Goal: Download file/media

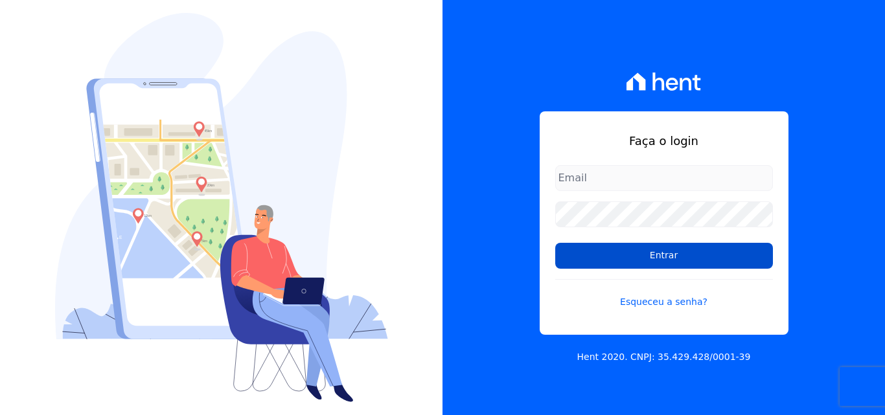
type input "[PERSON_NAME][EMAIL_ADDRESS][PERSON_NAME][DOMAIN_NAME]"
click at [649, 265] on input "Entrar" at bounding box center [664, 256] width 218 height 26
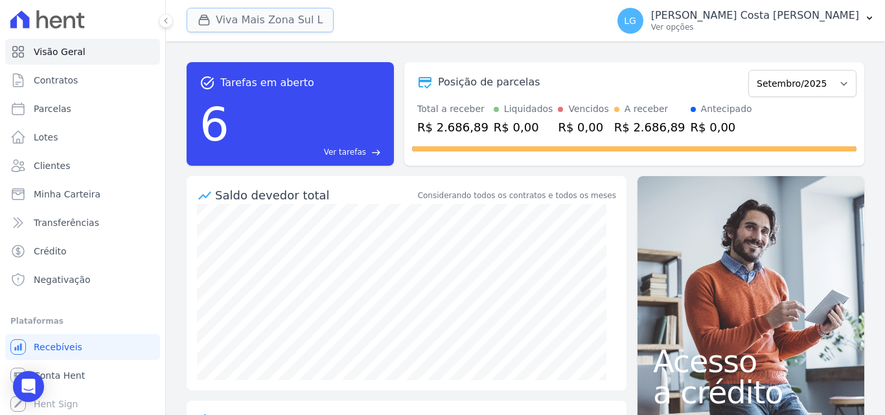
click at [275, 21] on button "Viva Mais Zona Sul L" at bounding box center [260, 20] width 147 height 25
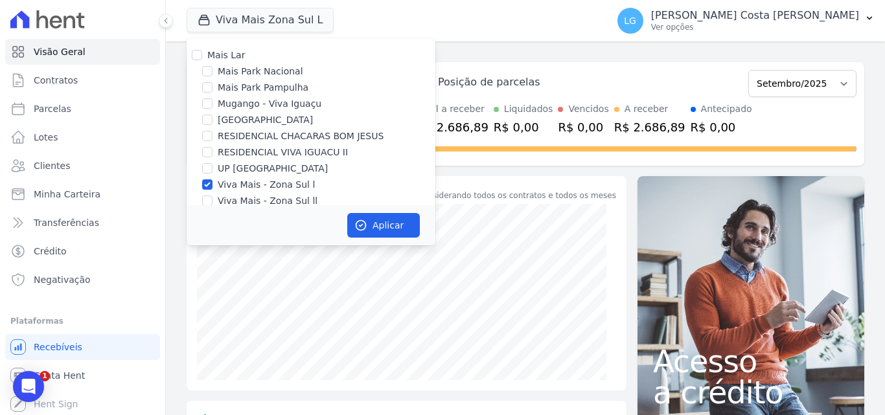
click at [225, 56] on label "Mais Lar" at bounding box center [226, 55] width 38 height 10
click at [202, 56] on input "Mais Lar" at bounding box center [197, 55] width 10 height 10
checkbox input "true"
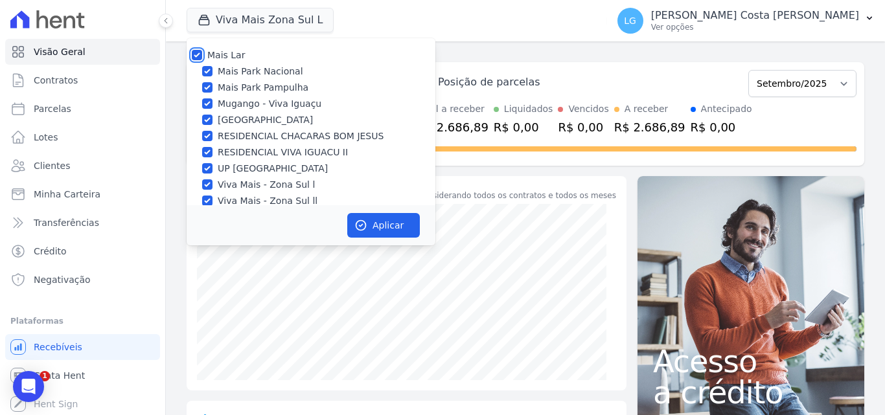
checkbox input "true"
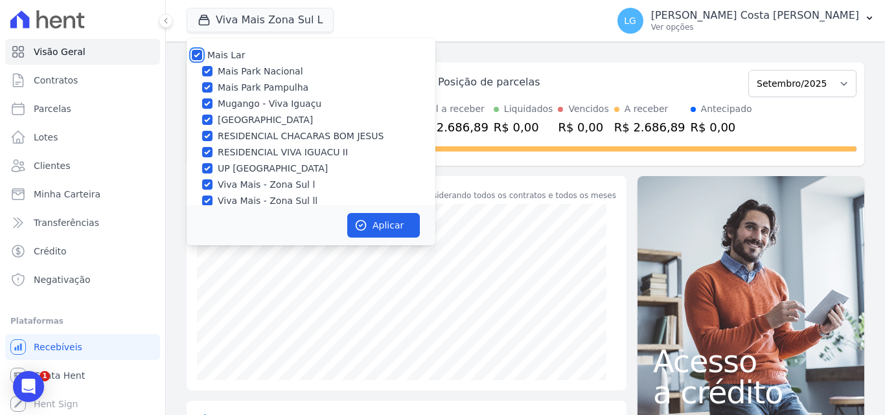
checkbox input "true"
click at [401, 222] on button "Aplicar" at bounding box center [383, 225] width 73 height 25
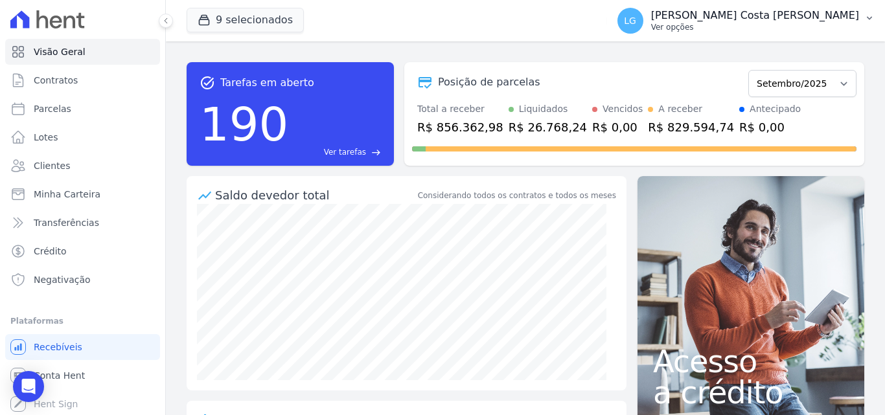
click at [736, 29] on p "Ver opções" at bounding box center [755, 27] width 208 height 10
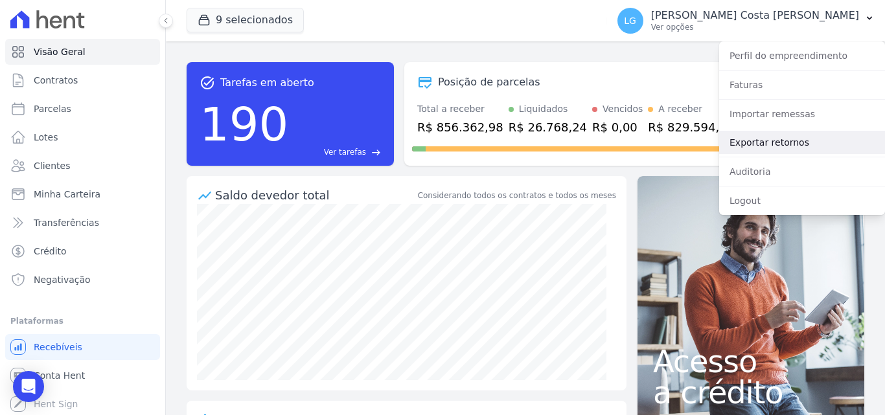
click at [754, 141] on link "Exportar retornos" at bounding box center [802, 142] width 166 height 23
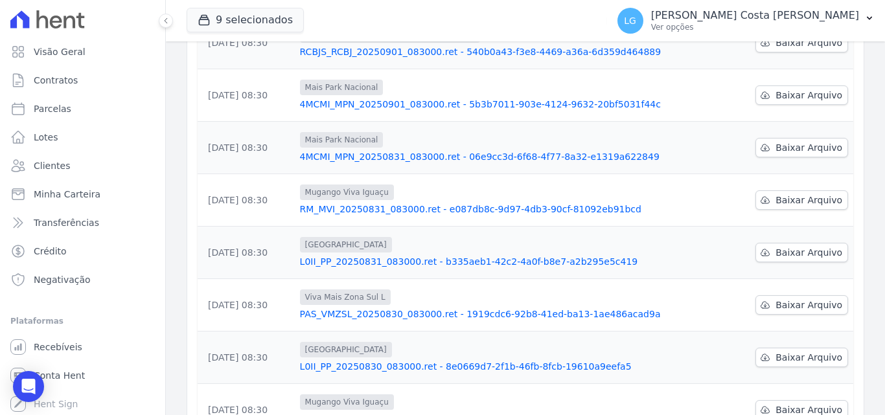
scroll to position [404, 0]
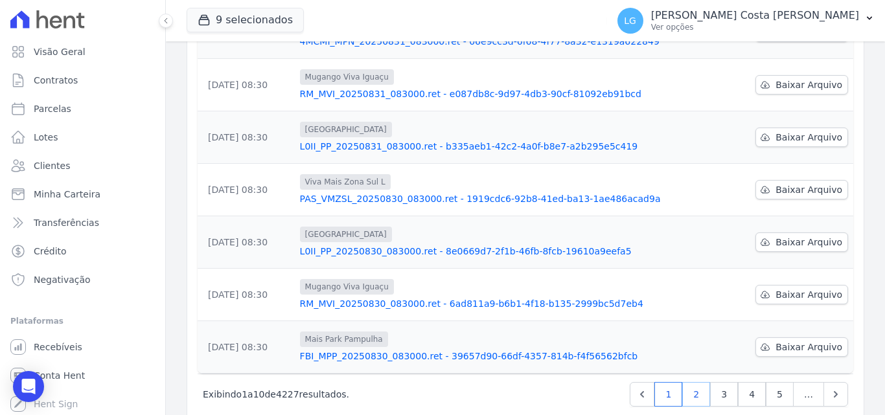
click at [690, 382] on link "2" at bounding box center [696, 394] width 28 height 25
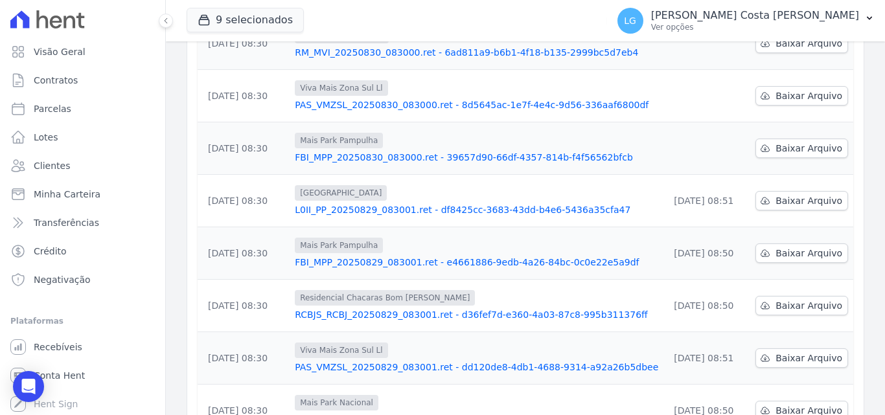
scroll to position [130, 0]
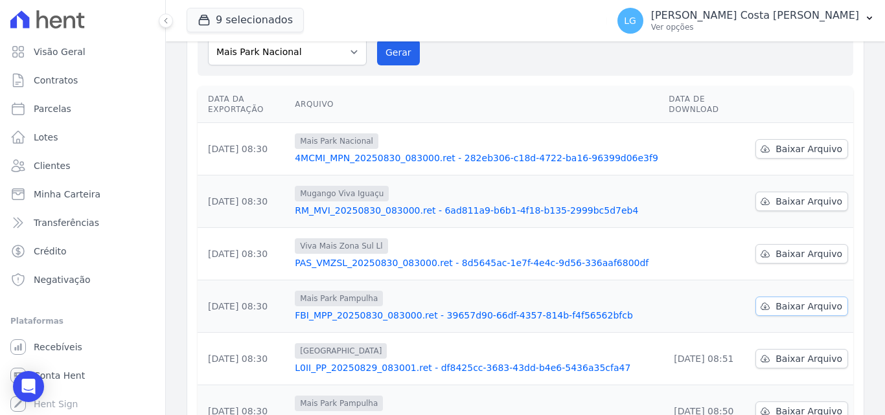
click at [807, 300] on span "Baixar Arquivo" at bounding box center [809, 306] width 67 height 13
click at [792, 248] on span "Baixar Arquivo" at bounding box center [809, 254] width 67 height 13
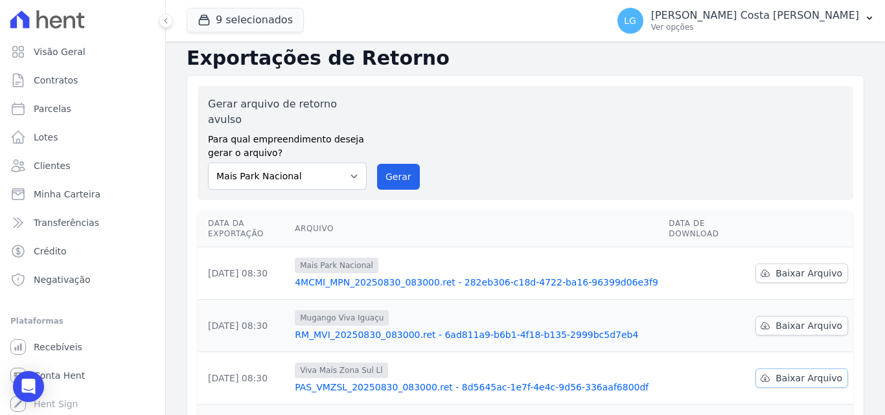
scroll to position [0, 0]
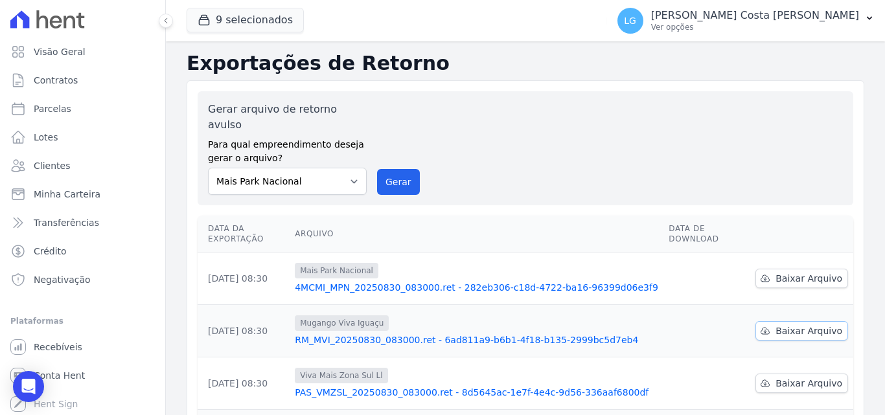
click at [796, 325] on span "Baixar Arquivo" at bounding box center [809, 331] width 67 height 13
click at [804, 272] on span "Baixar Arquivo" at bounding box center [809, 278] width 67 height 13
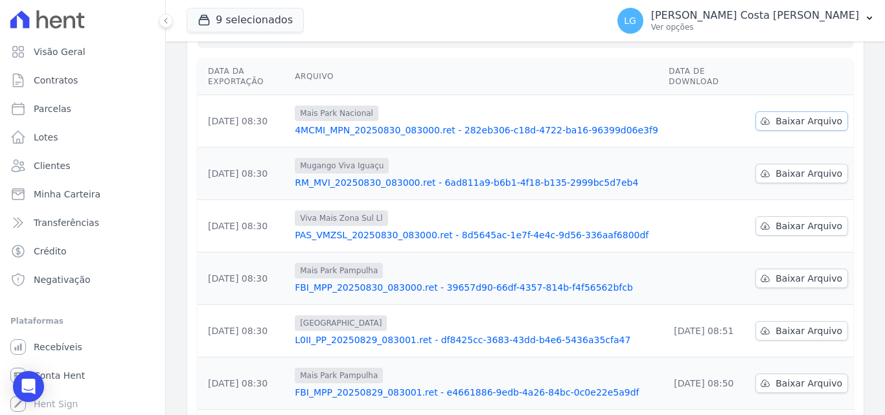
scroll to position [389, 0]
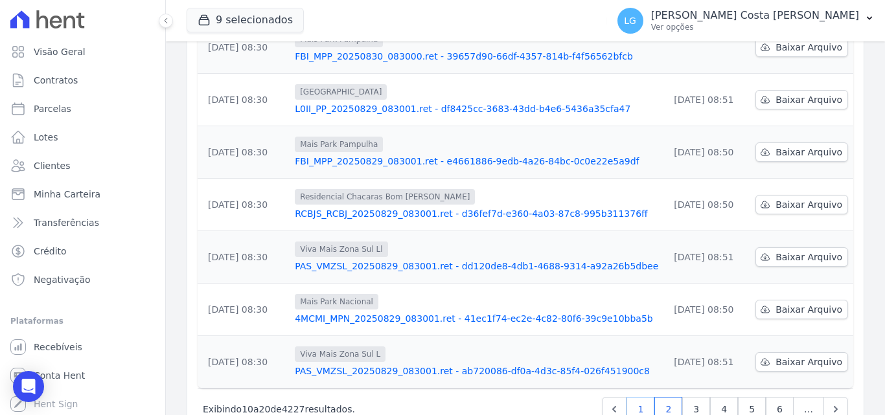
click at [634, 397] on link "1" at bounding box center [641, 409] width 28 height 25
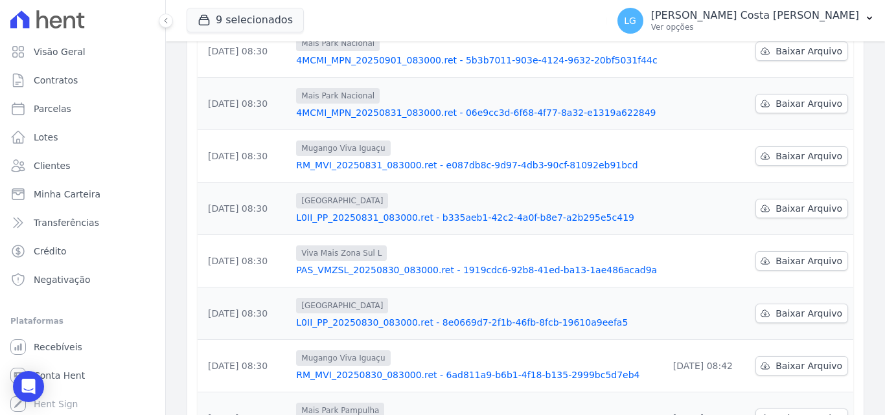
scroll to position [389, 0]
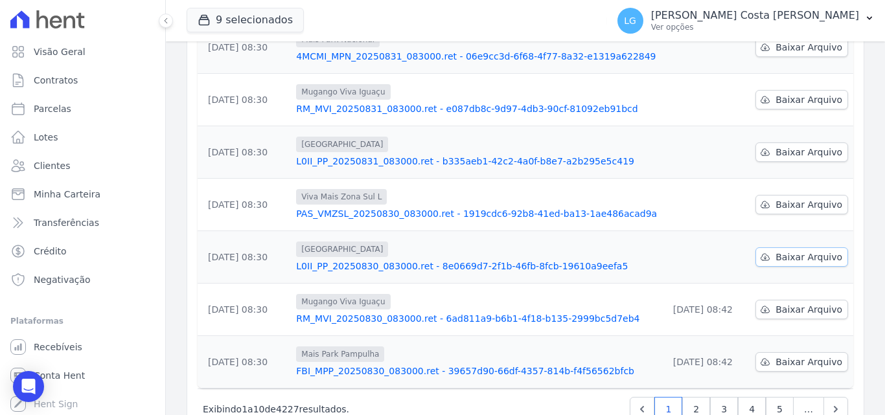
click at [794, 251] on span "Baixar Arquivo" at bounding box center [809, 257] width 67 height 13
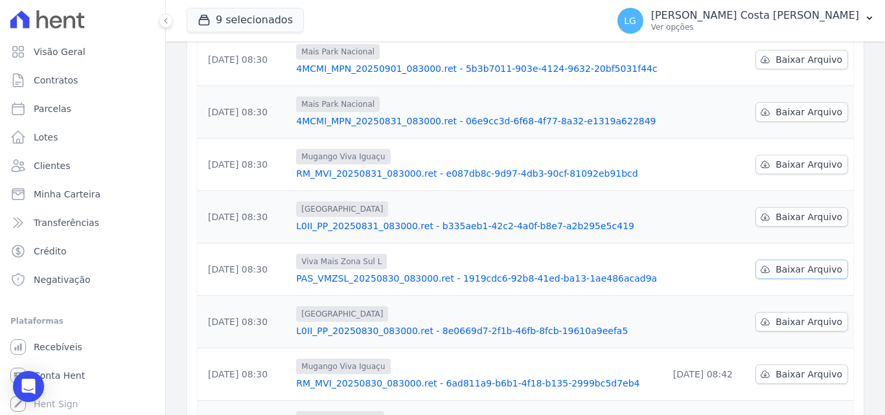
click at [798, 263] on span "Baixar Arquivo" at bounding box center [809, 269] width 67 height 13
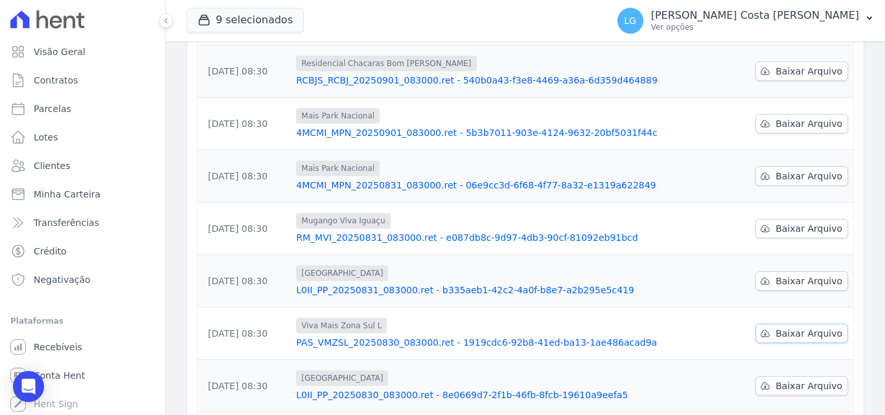
scroll to position [259, 0]
click at [796, 275] on span "Baixar Arquivo" at bounding box center [809, 281] width 67 height 13
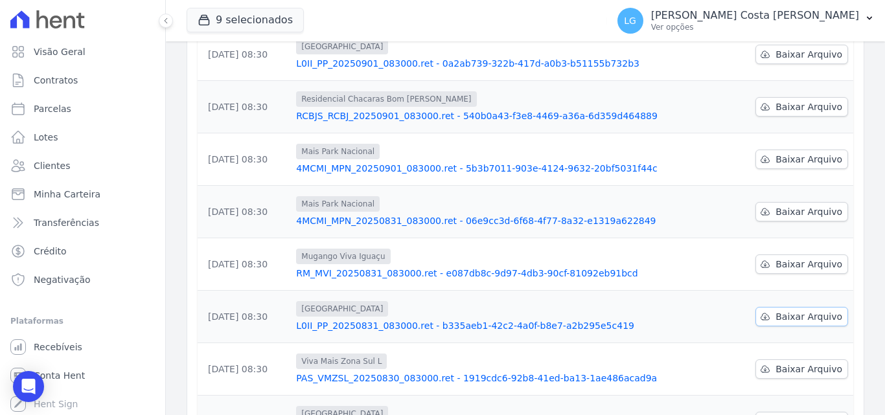
scroll to position [194, 0]
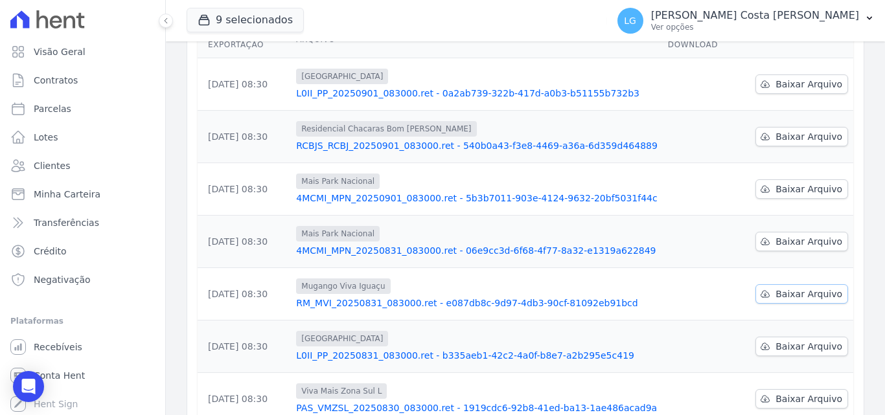
click at [797, 288] on span "Baixar Arquivo" at bounding box center [809, 294] width 67 height 13
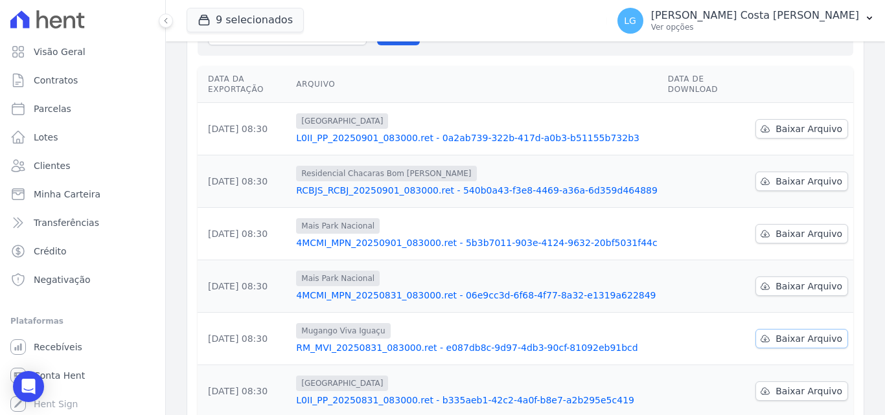
scroll to position [130, 0]
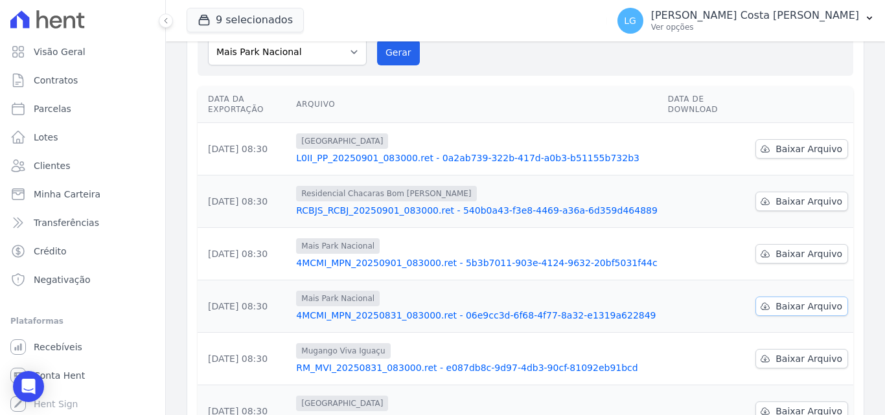
click at [797, 297] on link "Baixar Arquivo" at bounding box center [801, 306] width 93 height 19
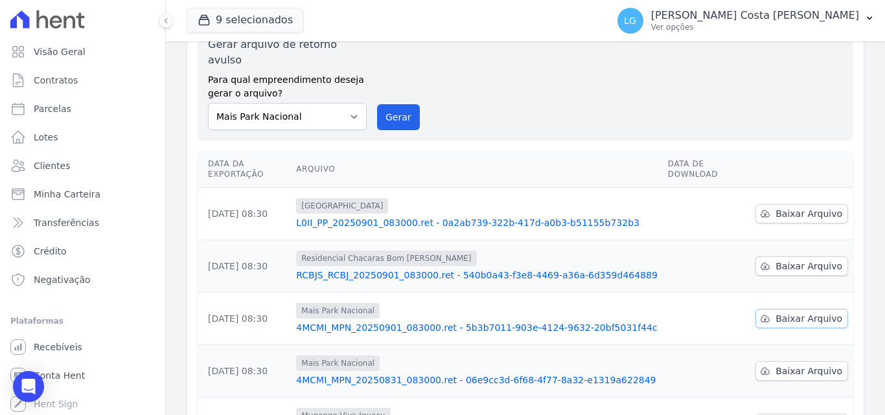
click at [795, 312] on span "Baixar Arquivo" at bounding box center [809, 318] width 67 height 13
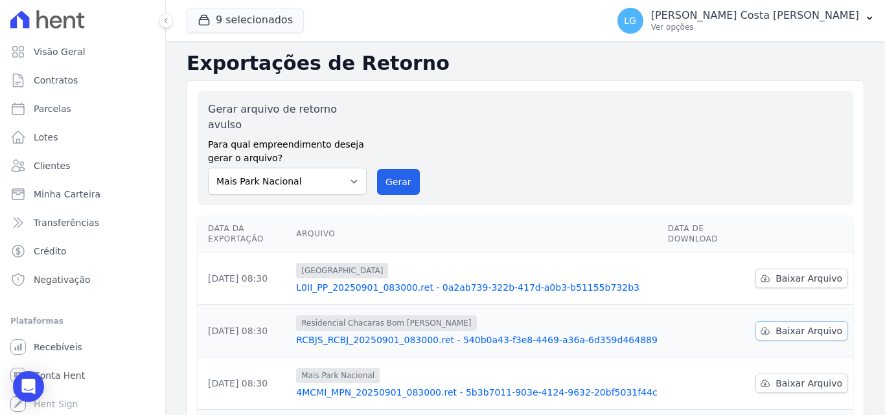
click at [793, 321] on link "Baixar Arquivo" at bounding box center [801, 330] width 93 height 19
click at [797, 272] on span "Baixar Arquivo" at bounding box center [809, 278] width 67 height 13
click at [738, 22] on p "Ver opções" at bounding box center [755, 27] width 208 height 10
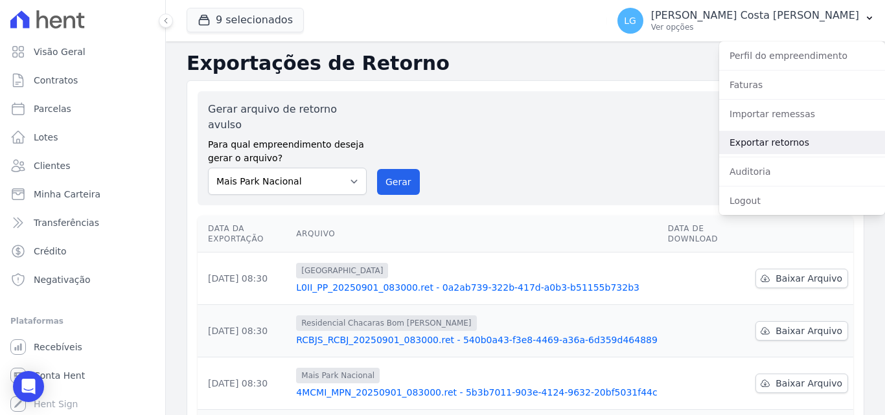
click at [759, 142] on link "Exportar retornos" at bounding box center [802, 142] width 166 height 23
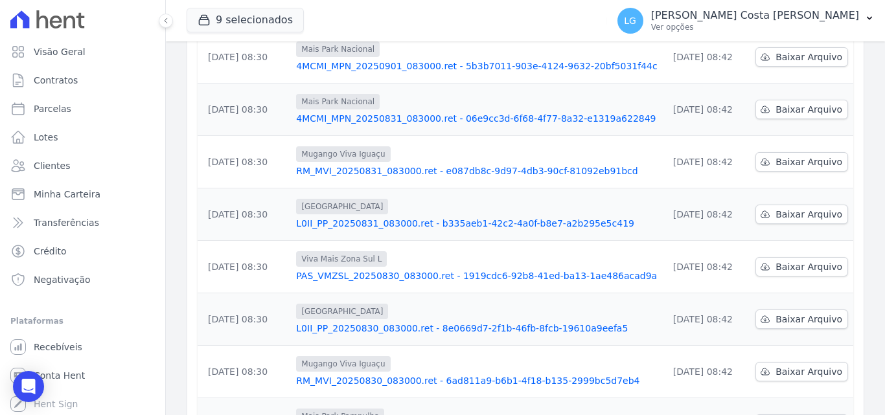
scroll to position [404, 0]
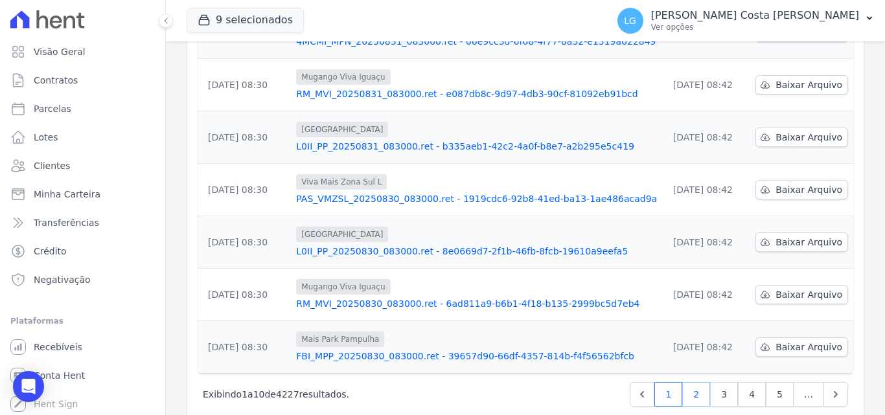
click at [689, 382] on link "2" at bounding box center [696, 394] width 28 height 25
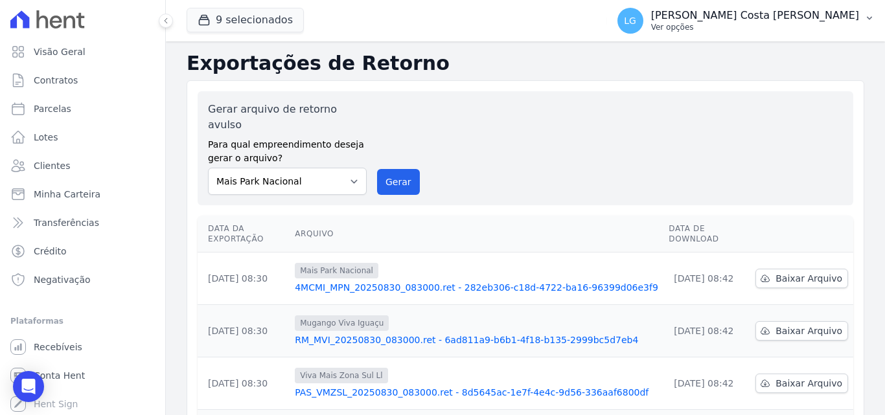
click at [788, 21] on p "Luiz Guilherme Costa Nascimento" at bounding box center [755, 15] width 208 height 13
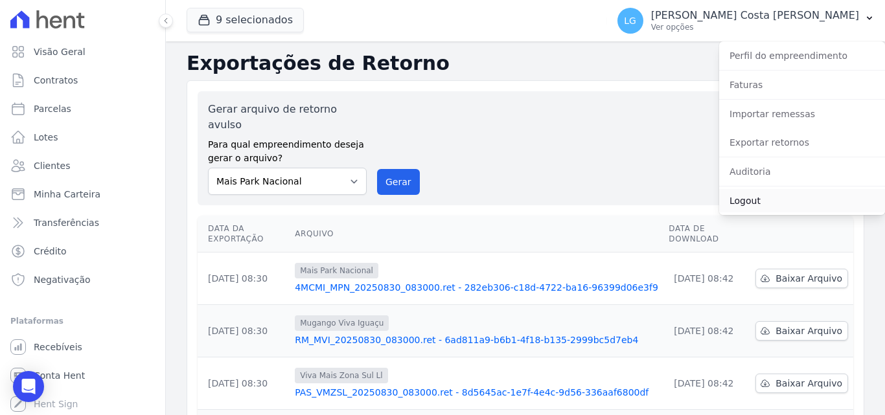
click at [769, 198] on link "Logout" at bounding box center [802, 200] width 166 height 23
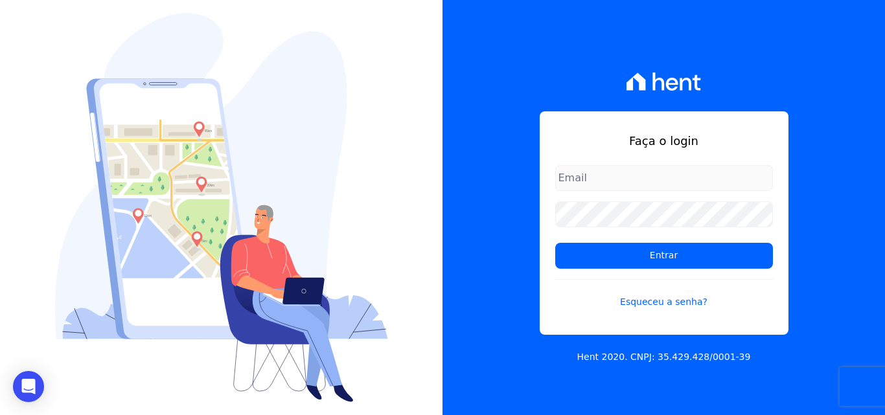
type input "[PERSON_NAME][EMAIL_ADDRESS][PERSON_NAME][DOMAIN_NAME]"
